Goal: Communication & Community: Answer question/provide support

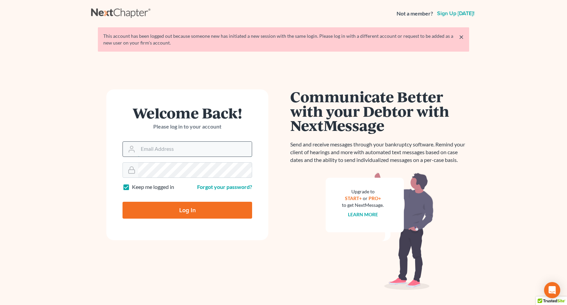
click at [153, 152] on input "Email Address" at bounding box center [195, 149] width 114 height 15
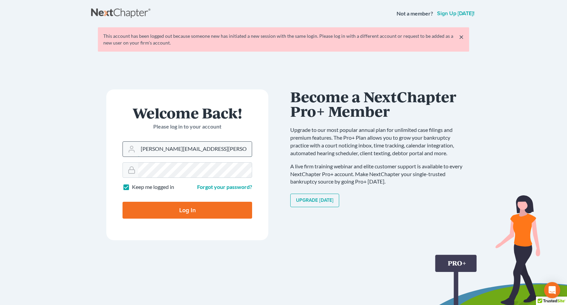
type input "[PERSON_NAME][EMAIL_ADDRESS][PERSON_NAME][DOMAIN_NAME]"
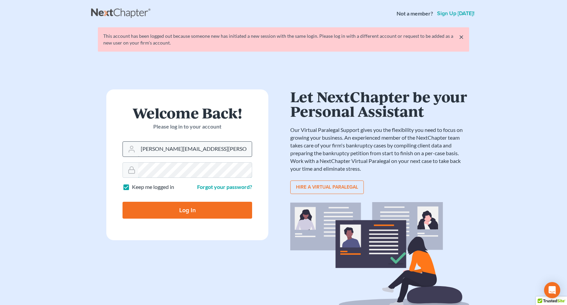
click at [123, 202] on input "Log In" at bounding box center [188, 210] width 130 height 17
type input "Thinking..."
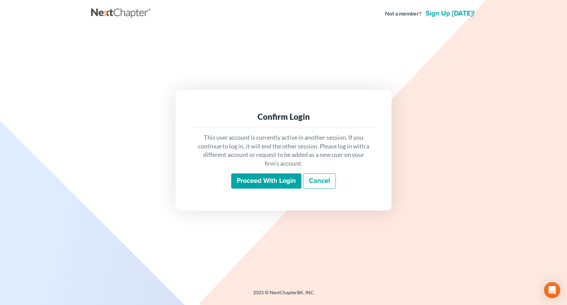
click at [274, 180] on input "Proceed with login" at bounding box center [266, 181] width 70 height 16
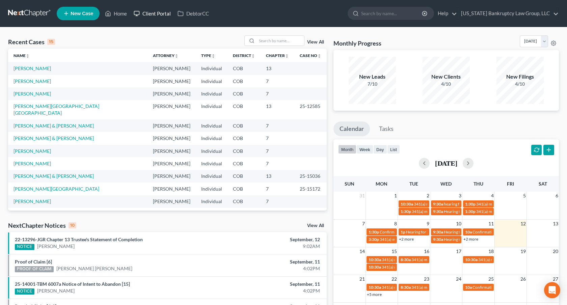
click at [147, 13] on link "Client Portal" at bounding box center [152, 13] width 44 height 12
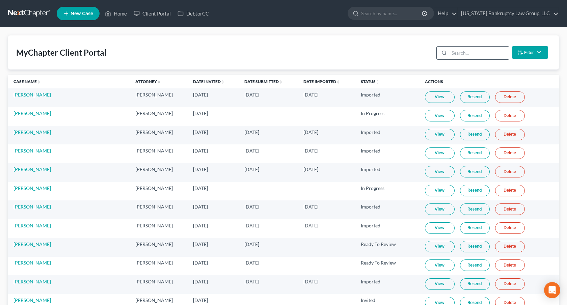
click at [464, 48] on input "search" at bounding box center [479, 53] width 60 height 13
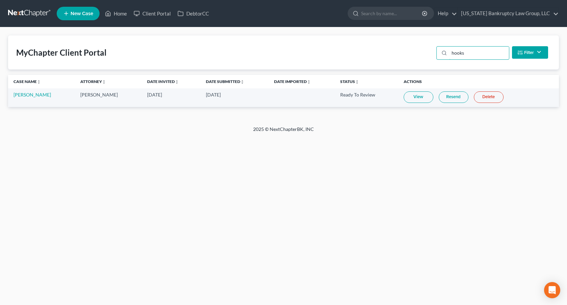
type input "hooks"
click at [445, 96] on link "Resend" at bounding box center [454, 96] width 30 height 11
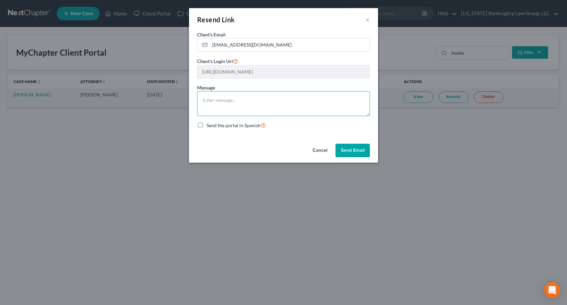
click at [286, 101] on textarea at bounding box center [283, 103] width 173 height 25
type textarea "Please update with any changes since February 2025 and re-submit."
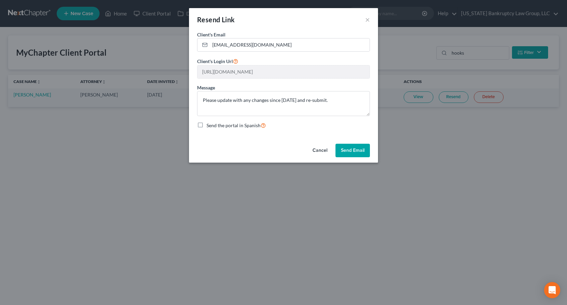
click at [360, 148] on button "Send Email" at bounding box center [352, 151] width 34 height 14
